Goal: Information Seeking & Learning: Learn about a topic

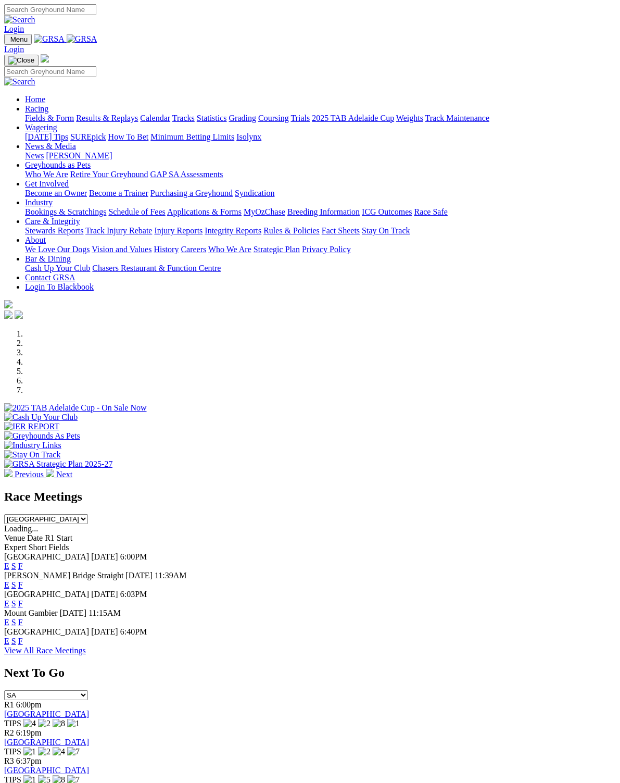
scroll to position [1, 0]
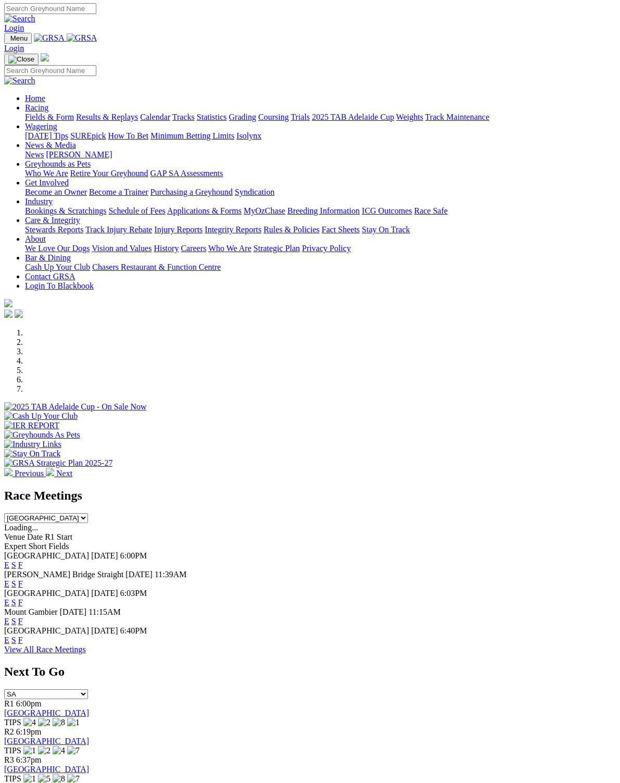
click at [422, 626] on div "Angle Park 28 Aug 25 6:40PM E S F" at bounding box center [310, 635] width 612 height 19
click at [23, 635] on link "F" at bounding box center [20, 639] width 5 height 9
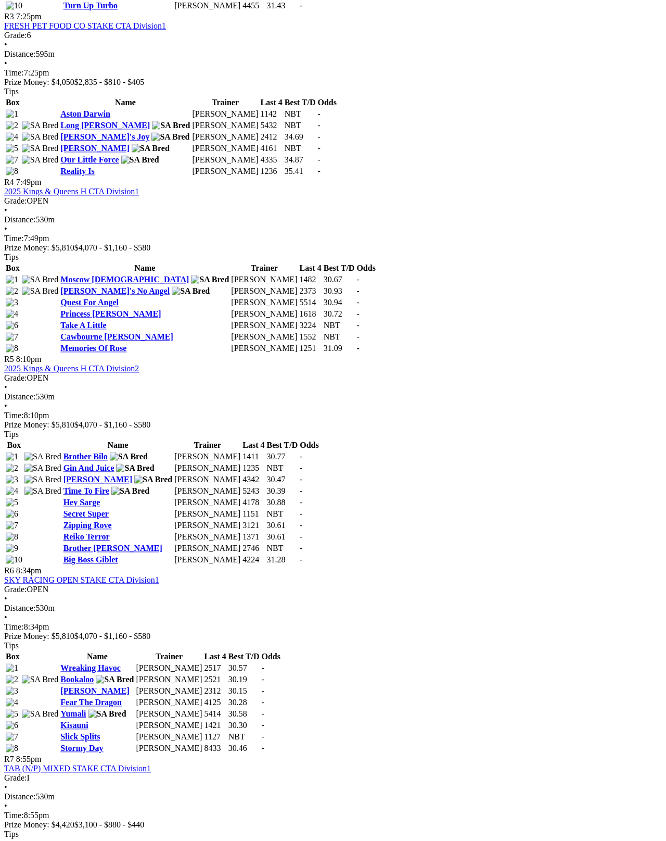
scroll to position [920, 0]
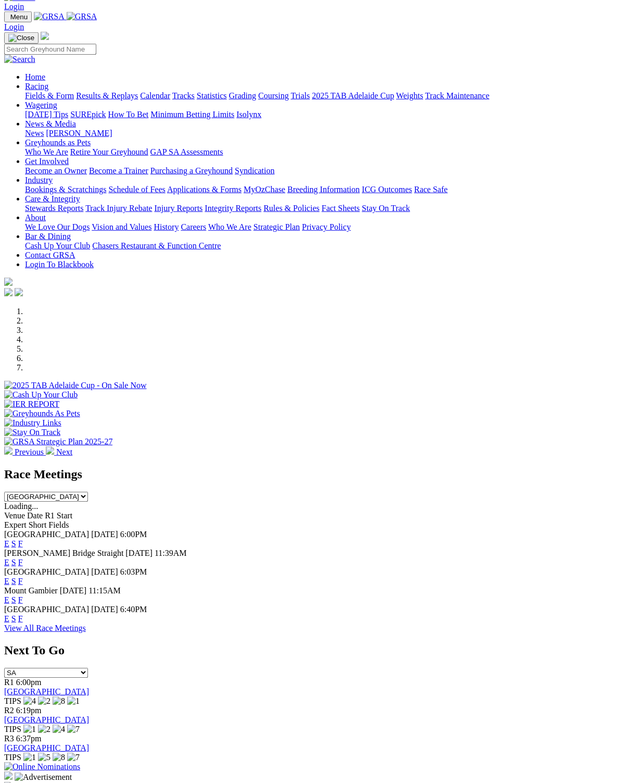
scroll to position [22, 0]
click at [23, 595] on link "F" at bounding box center [20, 599] width 5 height 9
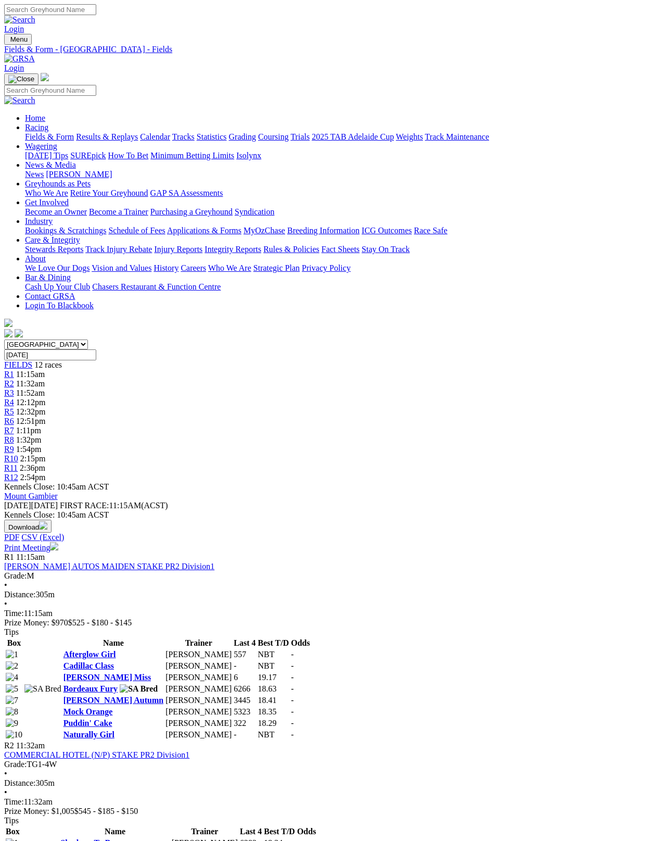
scroll to position [5, 0]
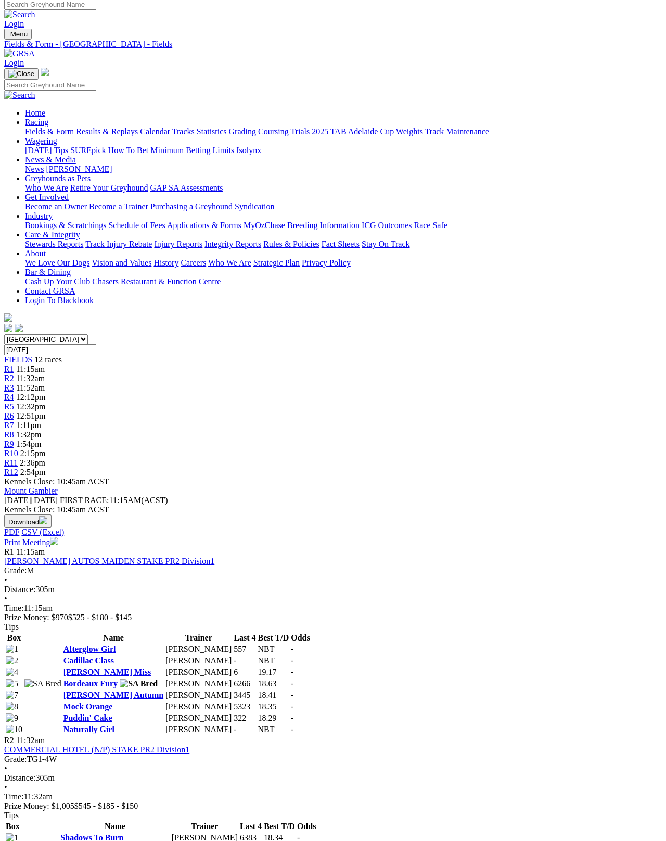
click at [90, 725] on link "Naturally Girl" at bounding box center [89, 729] width 51 height 9
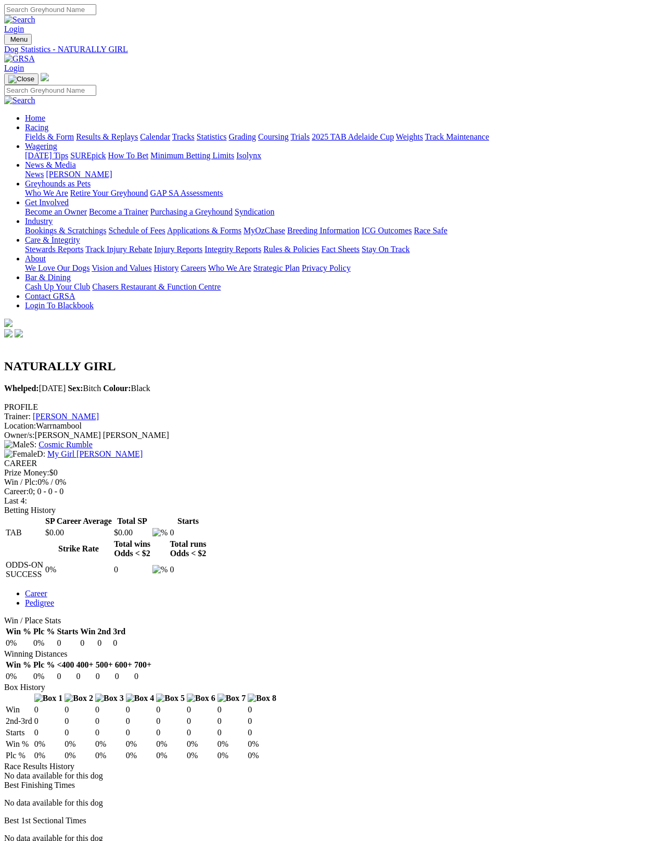
scroll to position [9, 0]
